Goal: Task Accomplishment & Management: Use online tool/utility

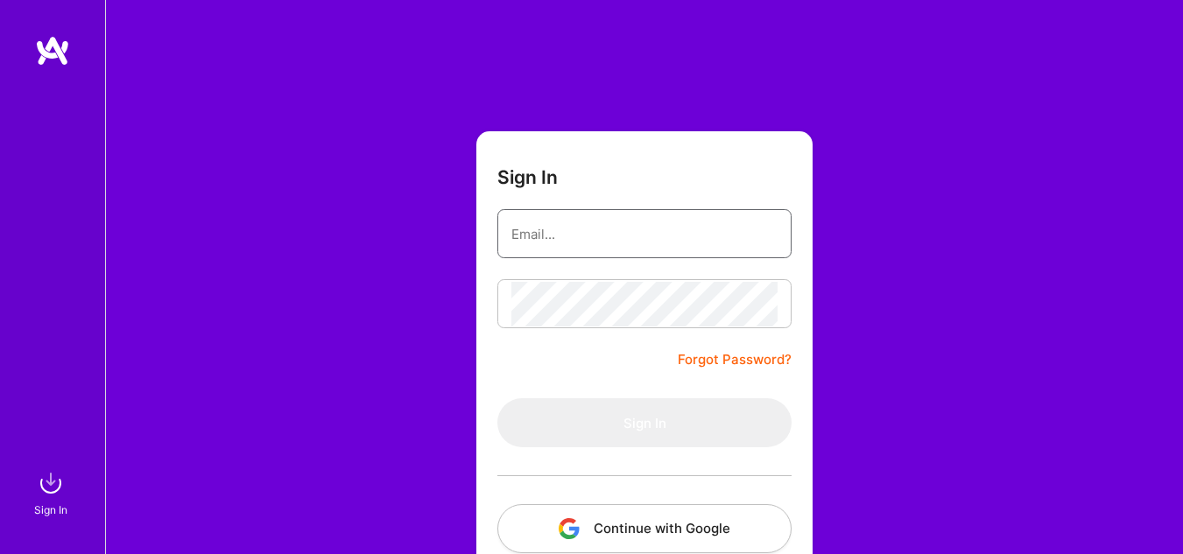
type input "[PERSON_NAME][EMAIL_ADDRESS][PERSON_NAME][DOMAIN_NAME]"
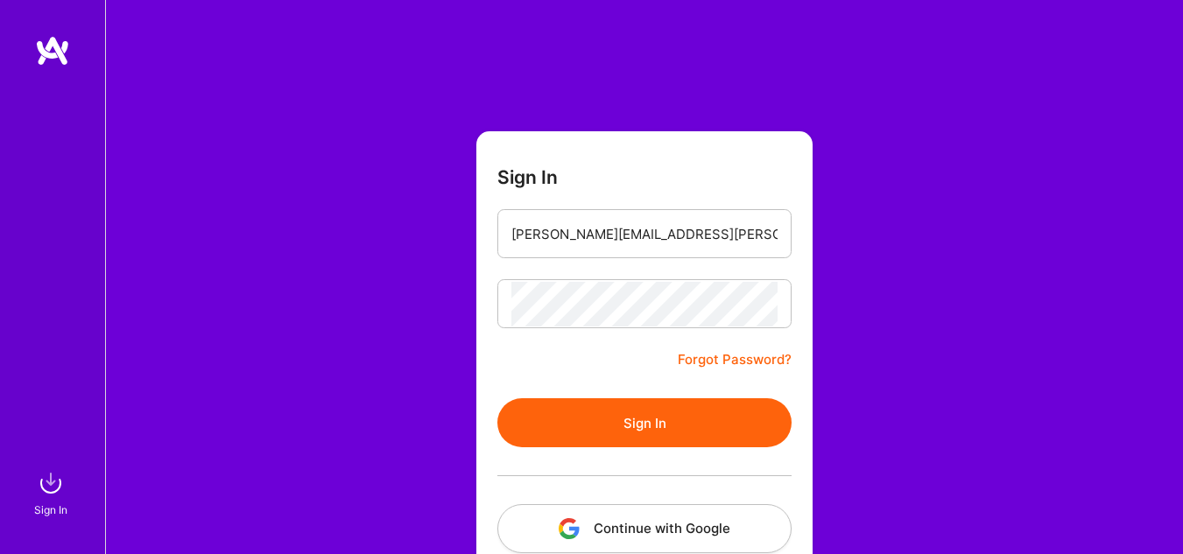
click at [567, 411] on button "Sign In" at bounding box center [644, 422] width 294 height 49
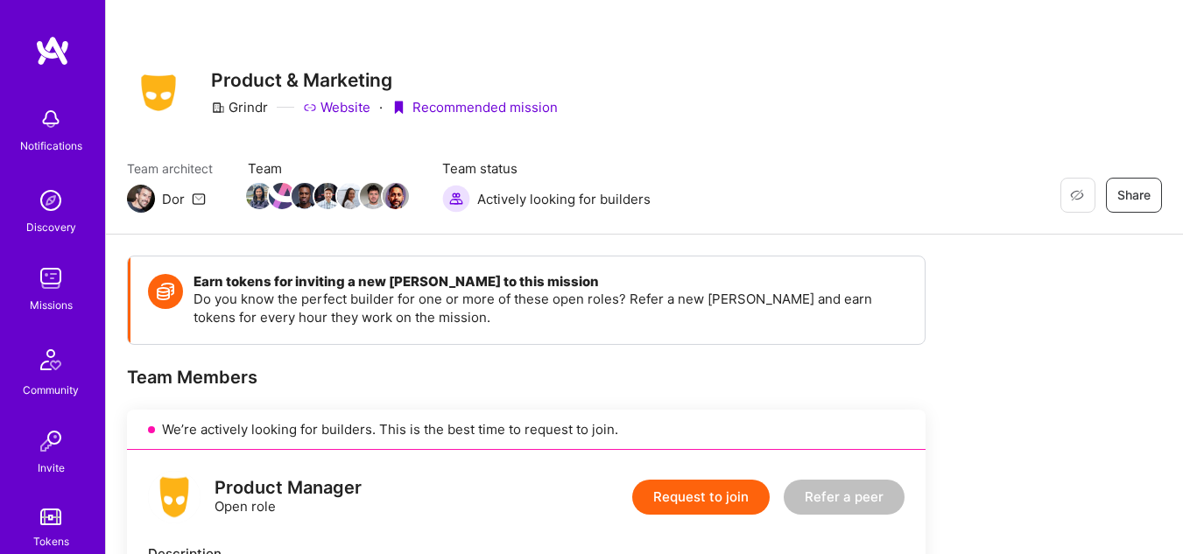
click at [43, 32] on div "Notifications Discovery Missions Community Invite Tokens [DOMAIN_NAME] Profile" at bounding box center [52, 277] width 105 height 554
click at [44, 49] on img at bounding box center [52, 51] width 35 height 32
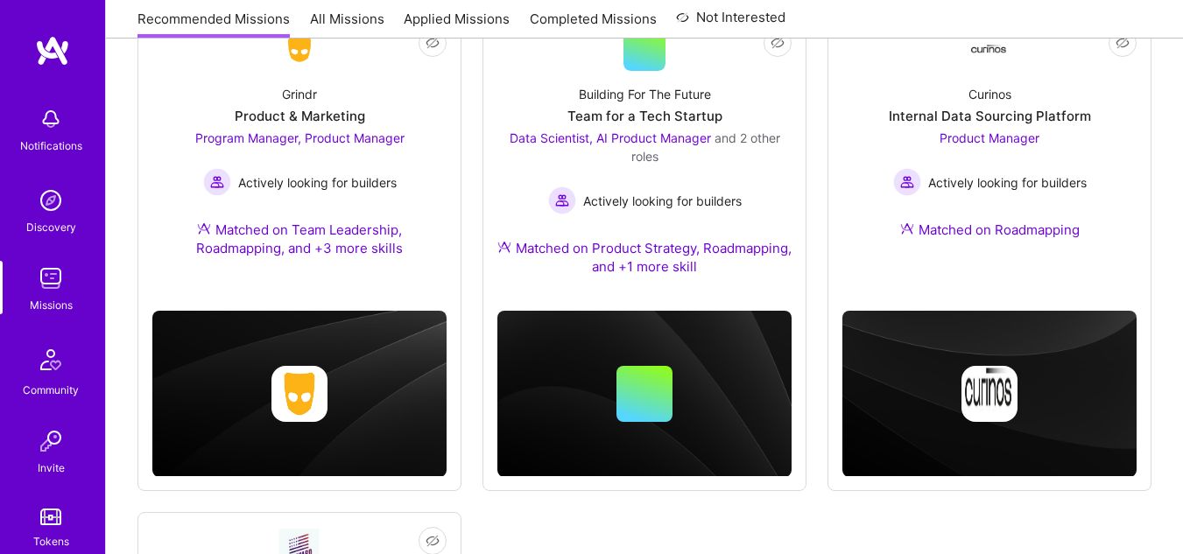
scroll to position [315, 0]
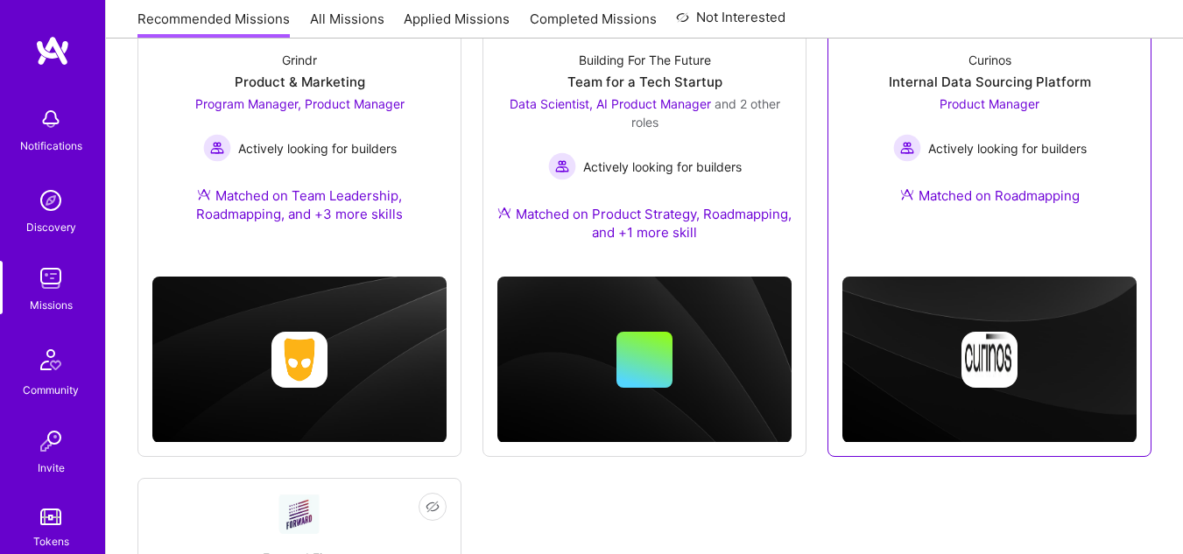
click at [1022, 127] on div "Product Manager Actively looking for builders" at bounding box center [990, 128] width 194 height 67
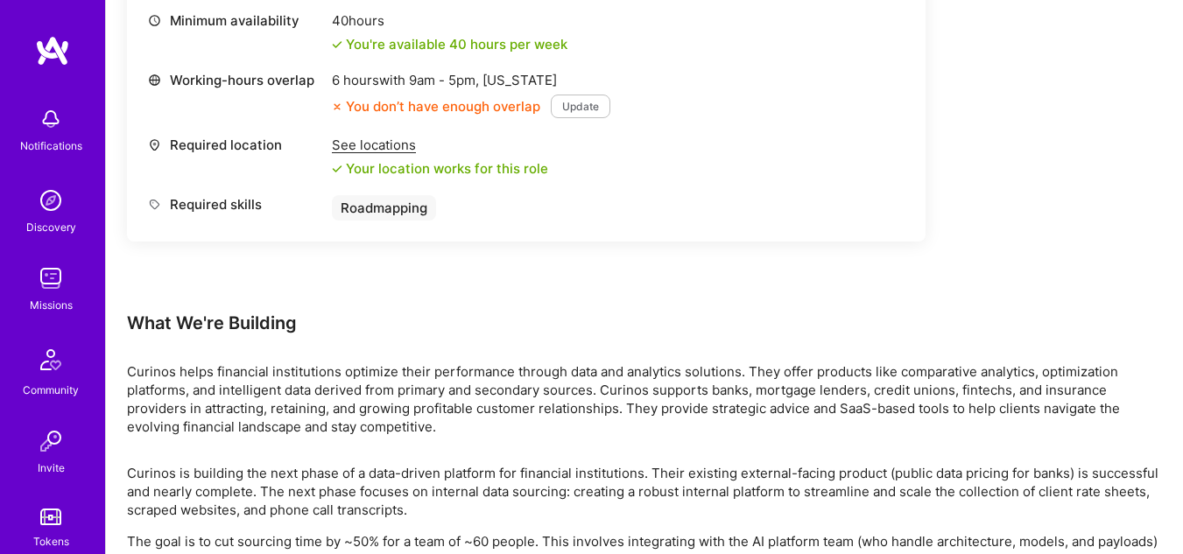
scroll to position [806, 0]
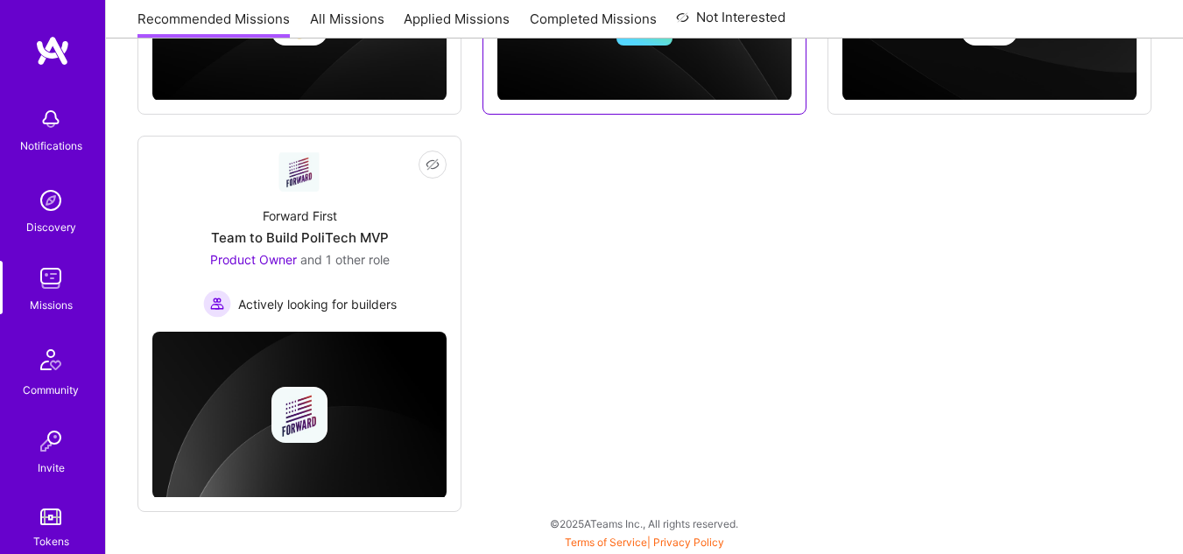
scroll to position [315, 0]
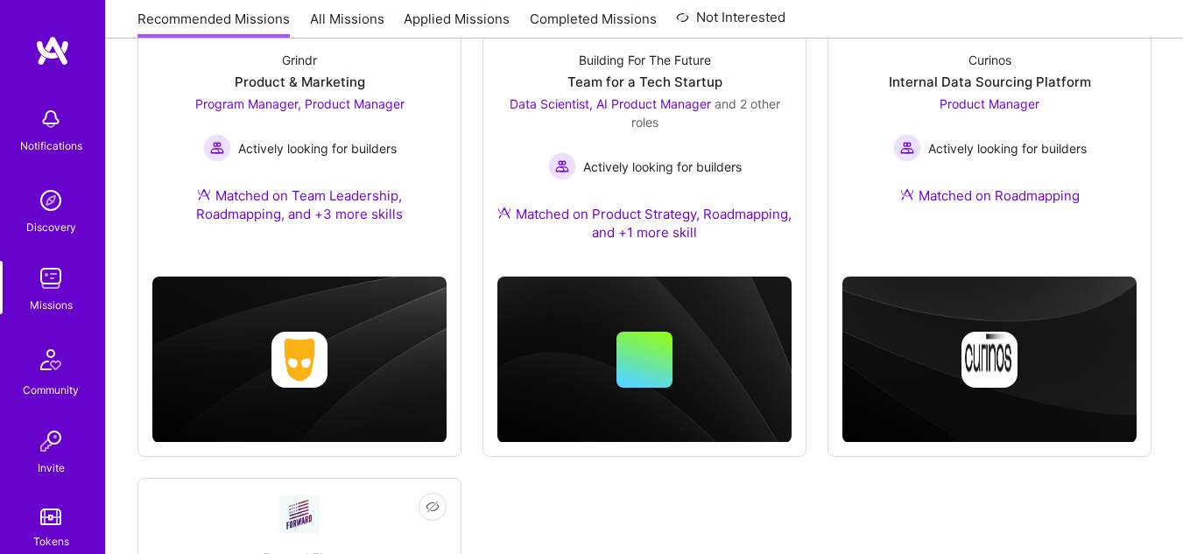
click at [1159, 125] on div "We recommend missions based on your Roles , Skills , Industries and Availabilit…" at bounding box center [644, 400] width 1077 height 991
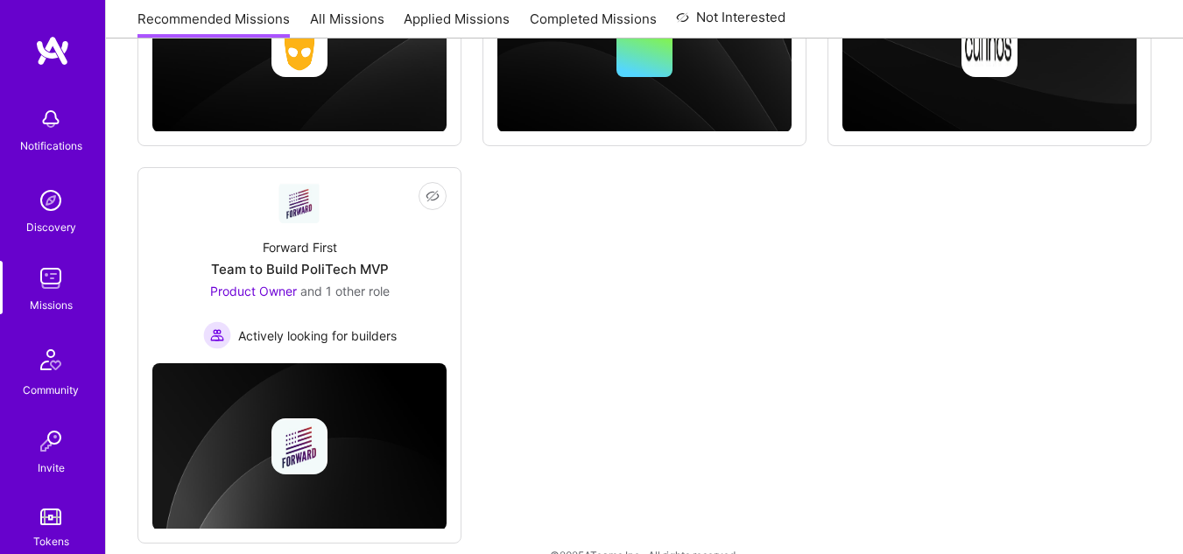
scroll to position [623, 0]
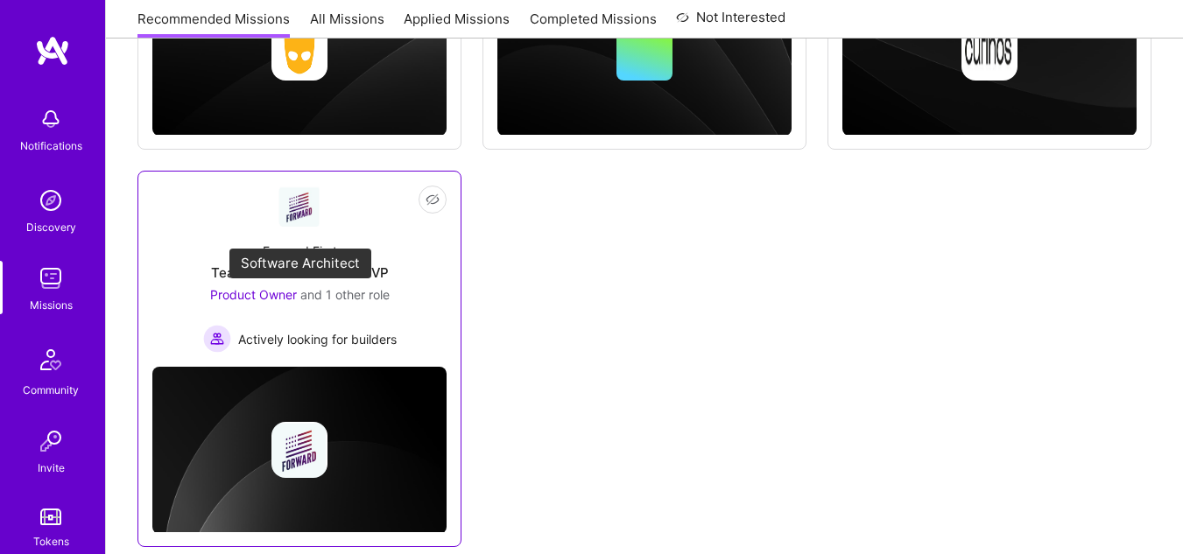
click at [270, 288] on span "Product Owner" at bounding box center [253, 294] width 87 height 15
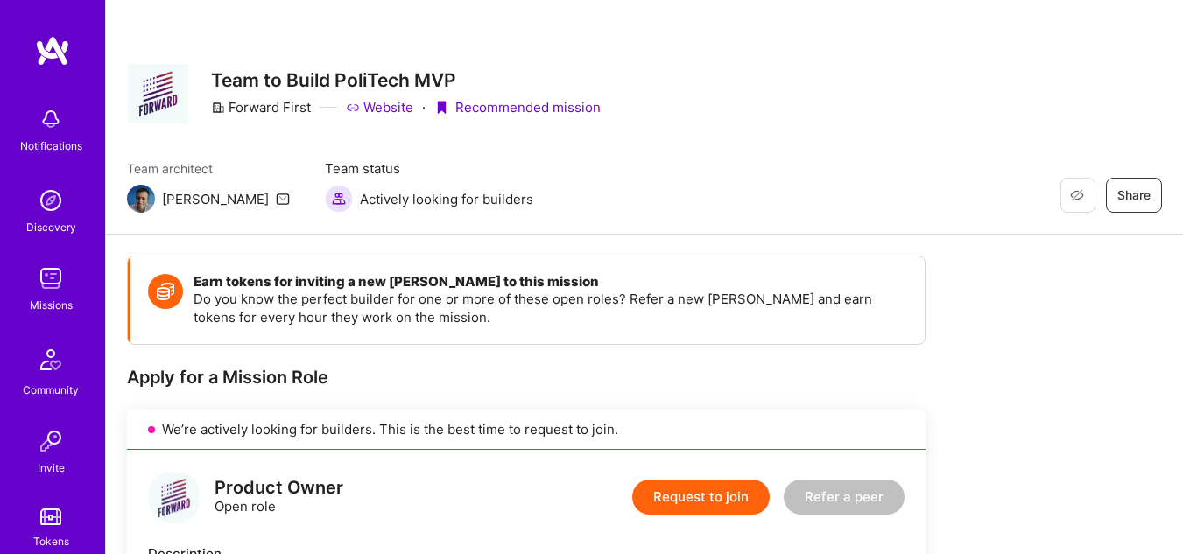
click at [1153, 98] on div "Restore Not Interested Share Team to Build PoliTech MVP Forward First Website ·…" at bounding box center [644, 92] width 1035 height 63
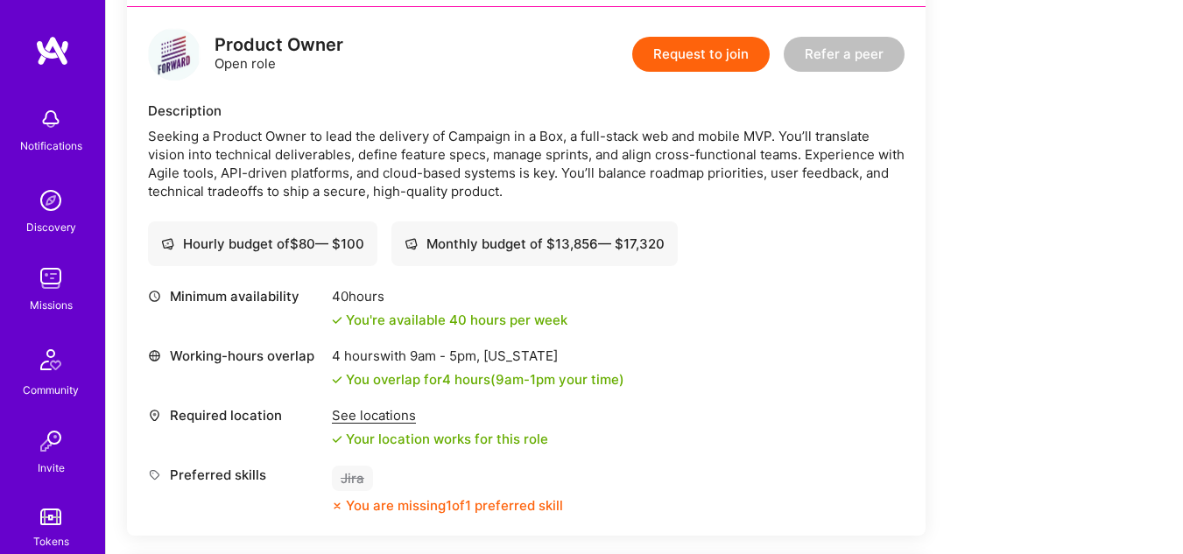
scroll to position [447, 0]
